Goal: Information Seeking & Learning: Learn about a topic

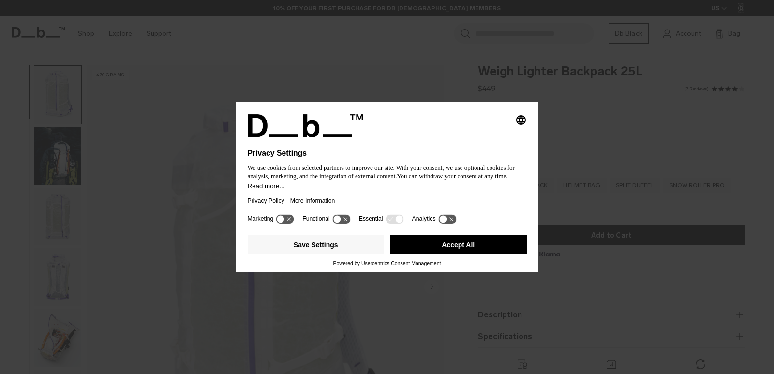
click at [456, 254] on button "Accept All" at bounding box center [458, 244] width 137 height 19
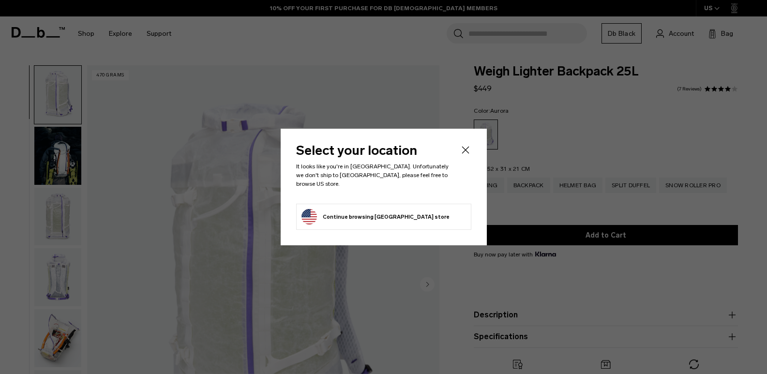
click at [467, 153] on icon "Close" at bounding box center [466, 150] width 12 height 12
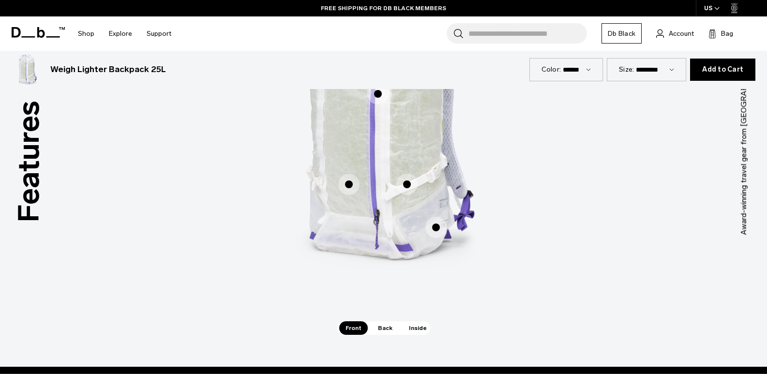
scroll to position [677, 0]
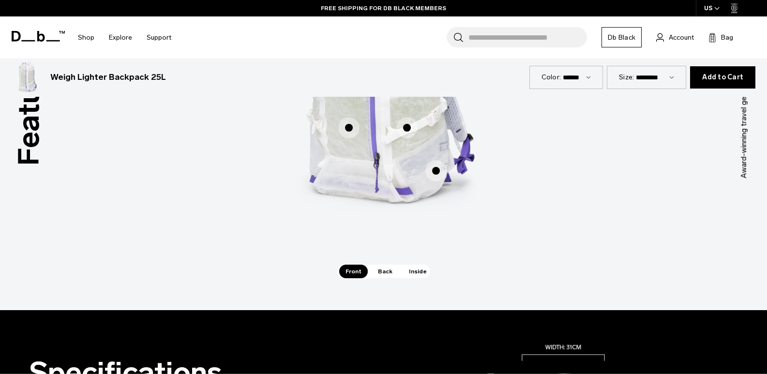
click at [387, 272] on span "Back" at bounding box center [385, 272] width 27 height 14
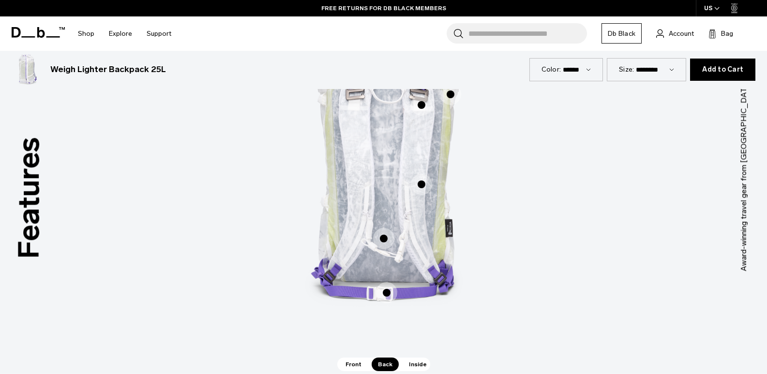
scroll to position [726, 0]
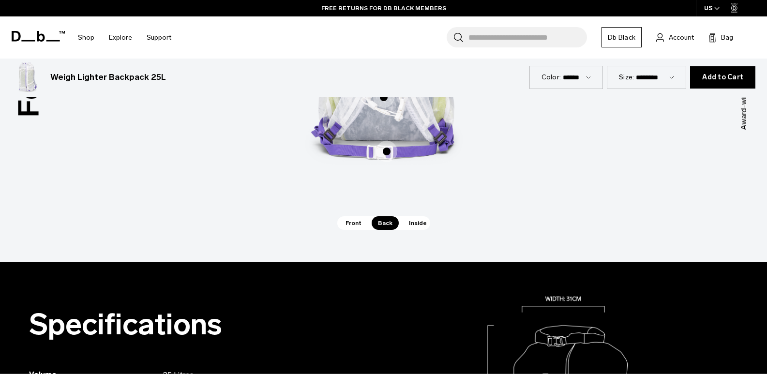
click at [411, 224] on span "Inside" at bounding box center [417, 223] width 30 height 14
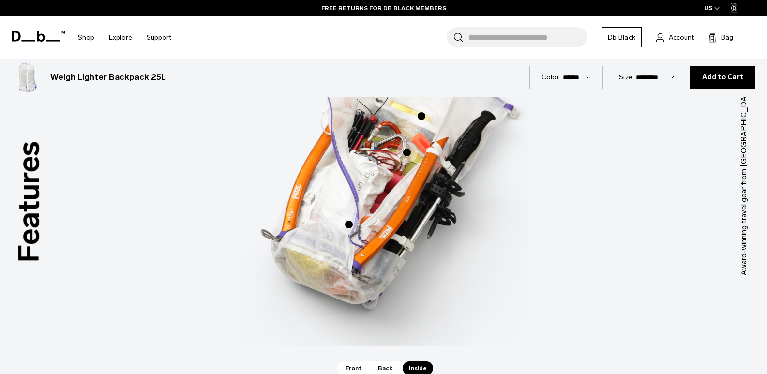
scroll to position [629, 0]
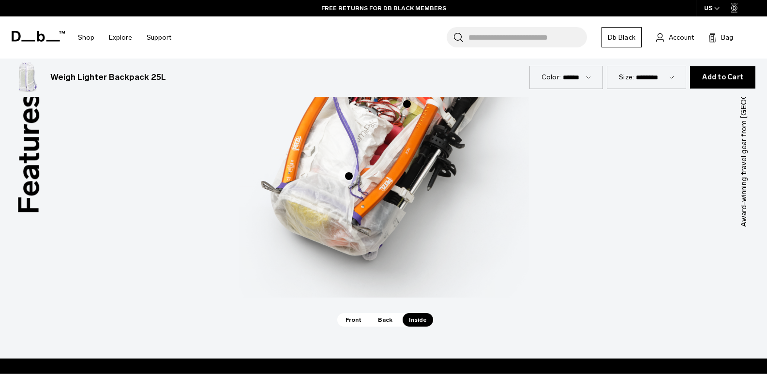
click at [385, 318] on span "Back" at bounding box center [385, 320] width 27 height 14
